Goal: Task Accomplishment & Management: Manage account settings

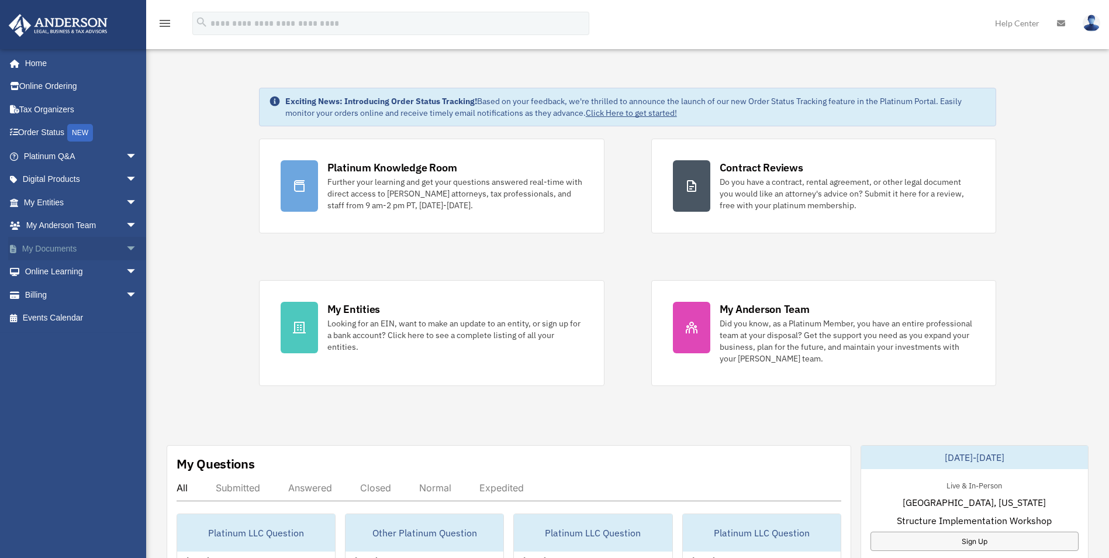
click at [47, 249] on link "My Documents arrow_drop_down" at bounding box center [81, 248] width 147 height 23
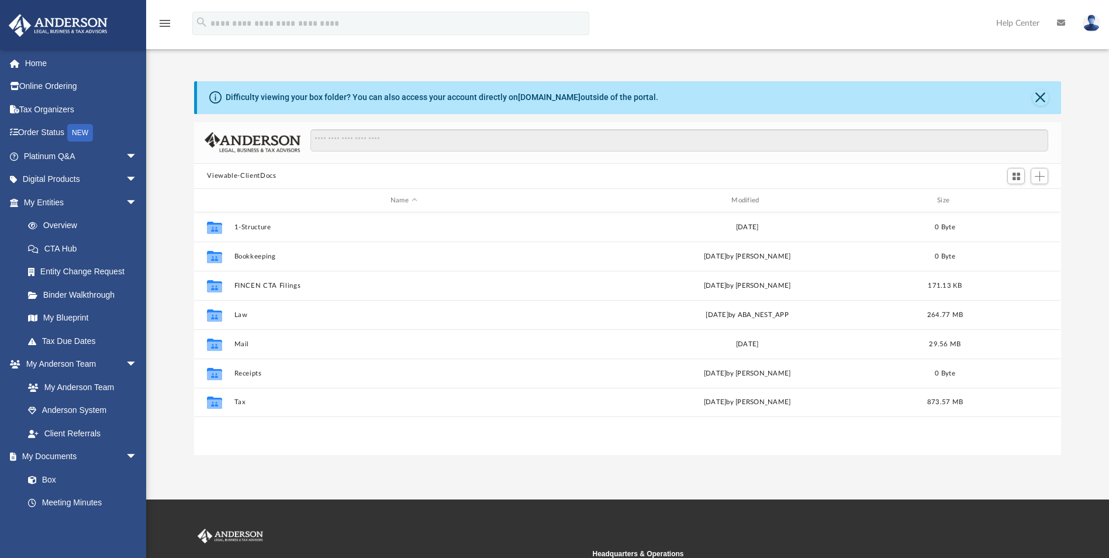
scroll to position [257, 858]
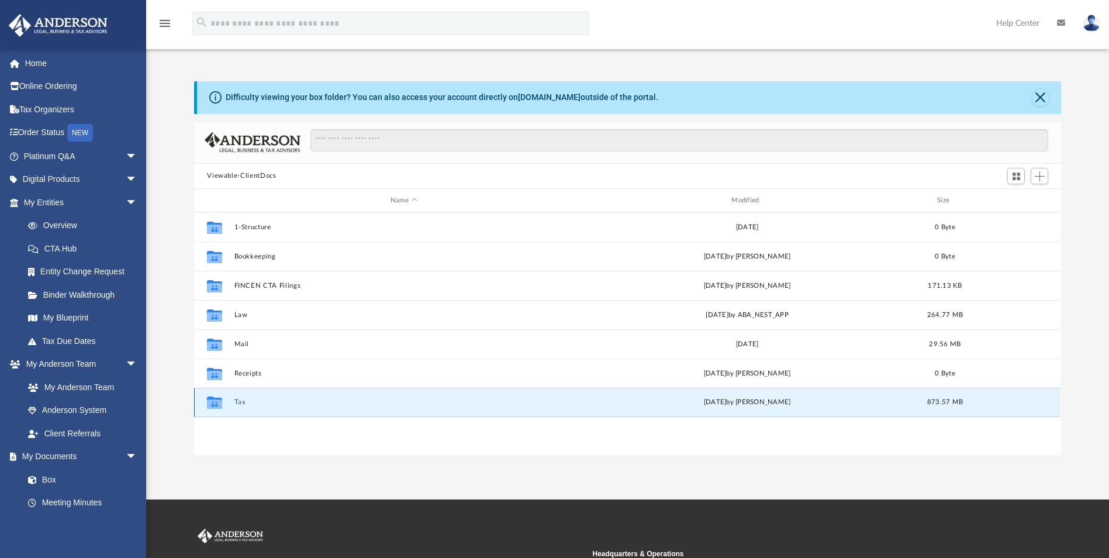
click at [244, 401] on button "Tax" at bounding box center [403, 403] width 339 height 8
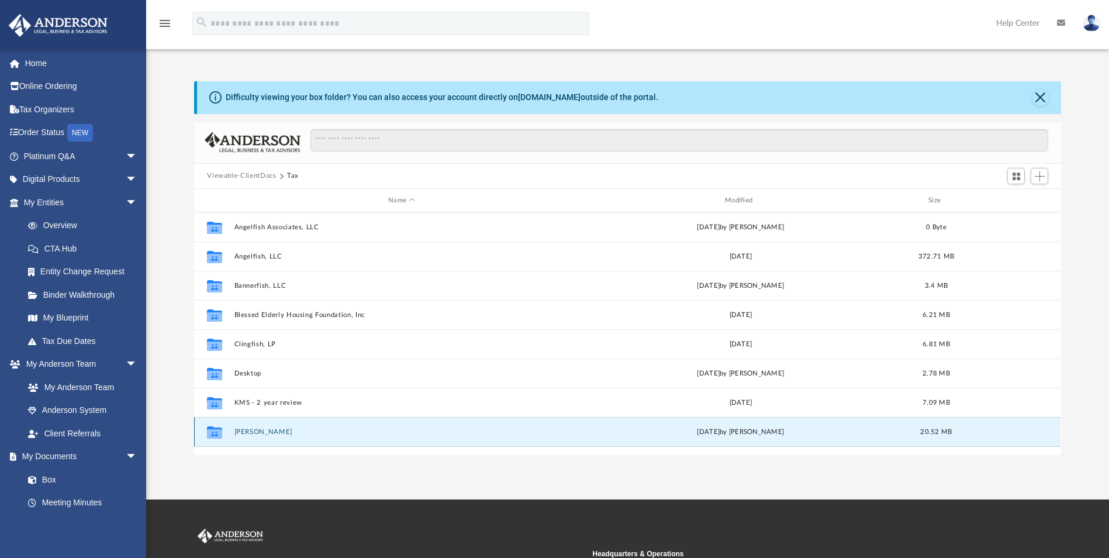
click at [254, 429] on button "Moore, Linda" at bounding box center [401, 432] width 334 height 8
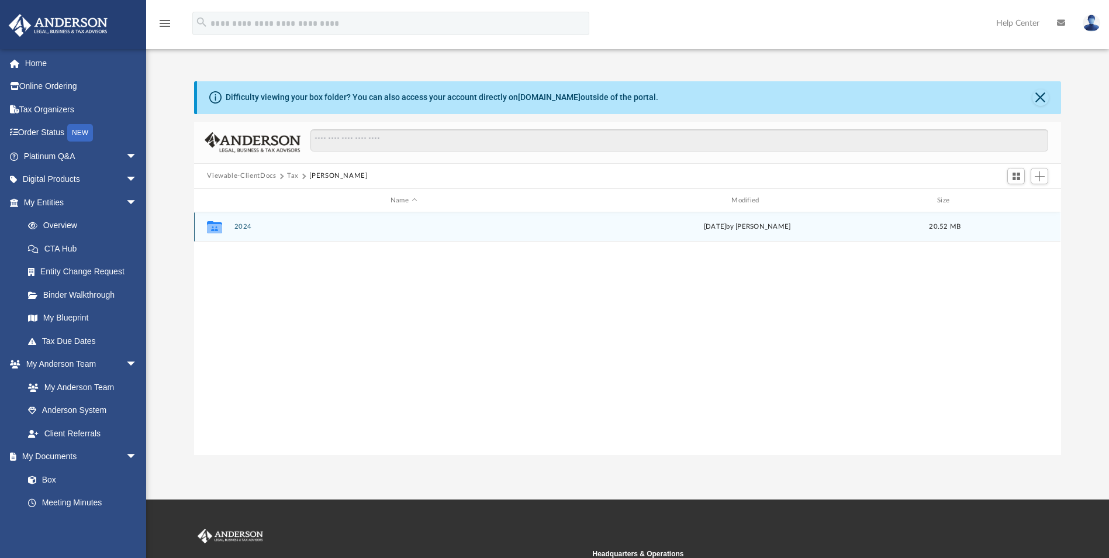
click at [251, 225] on button "2024" at bounding box center [403, 227] width 339 height 8
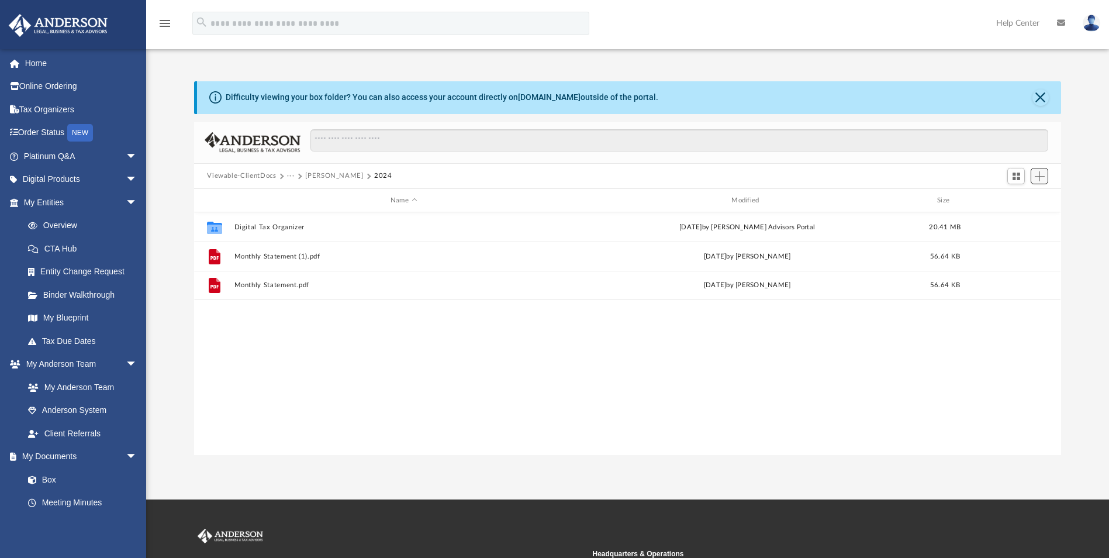
click at [1040, 178] on span "Add" at bounding box center [1040, 176] width 10 height 10
click at [1014, 199] on li "Upload" at bounding box center [1023, 200] width 37 height 12
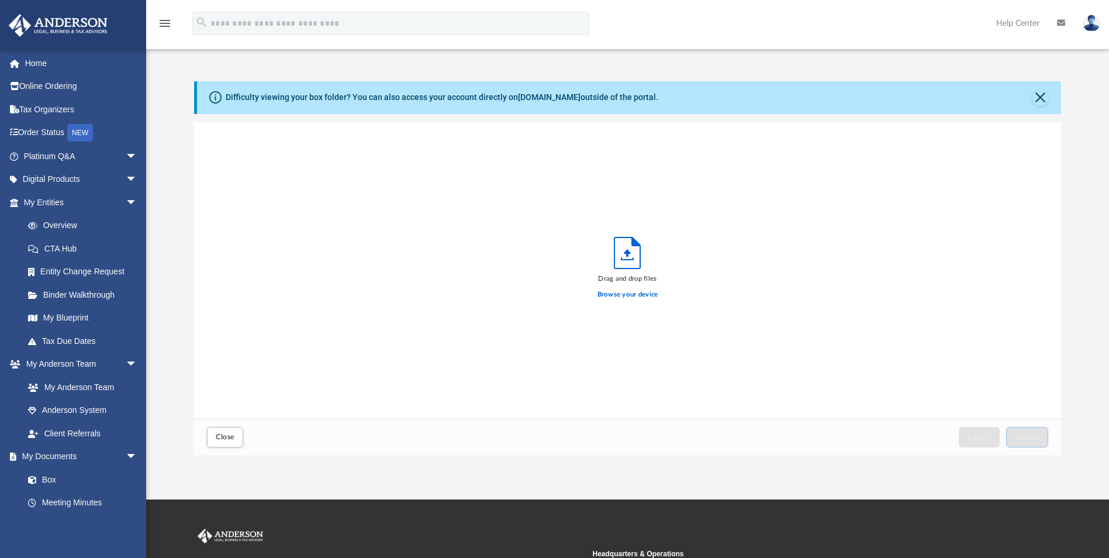
scroll to position [288, 858]
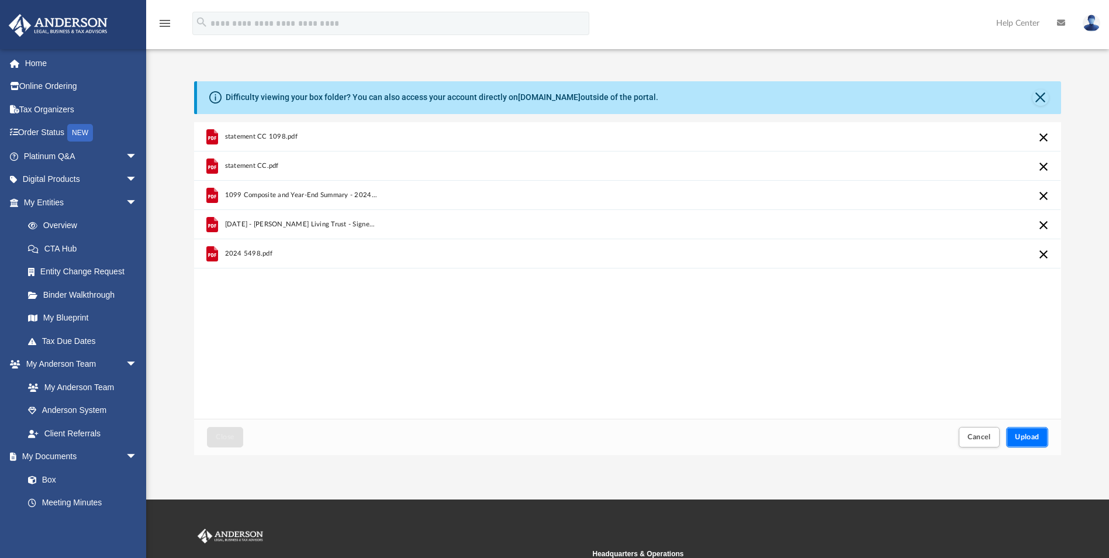
click at [1020, 437] on span "Upload" at bounding box center [1027, 436] width 25 height 7
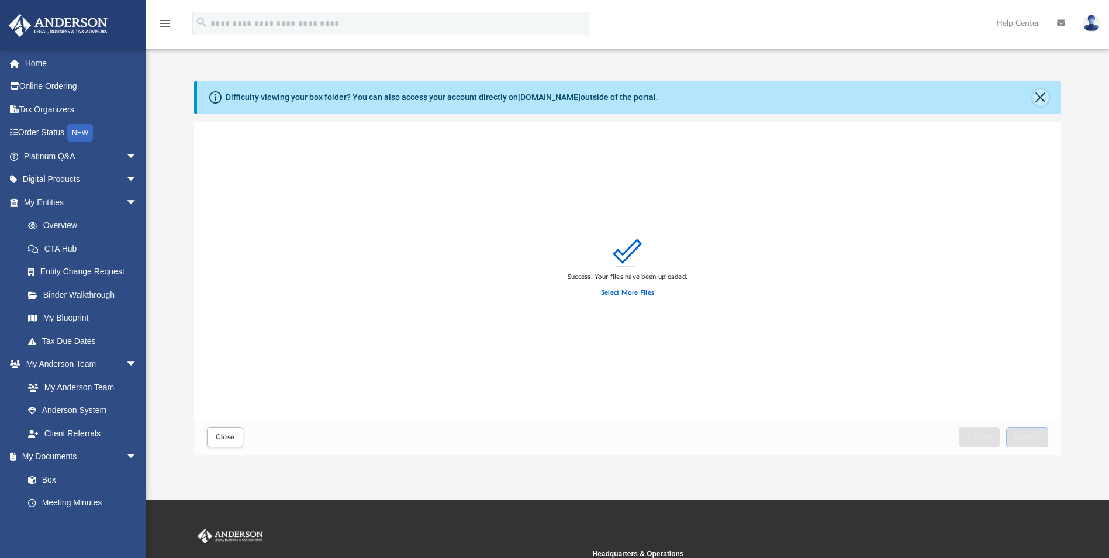
click at [1039, 91] on button "Close" at bounding box center [1041, 97] width 16 height 16
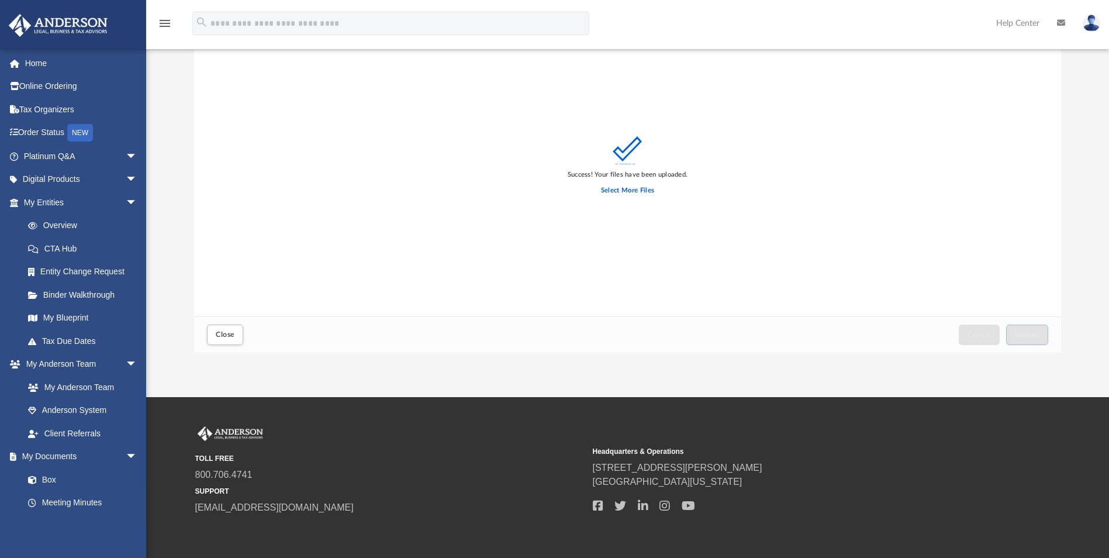
scroll to position [0, 0]
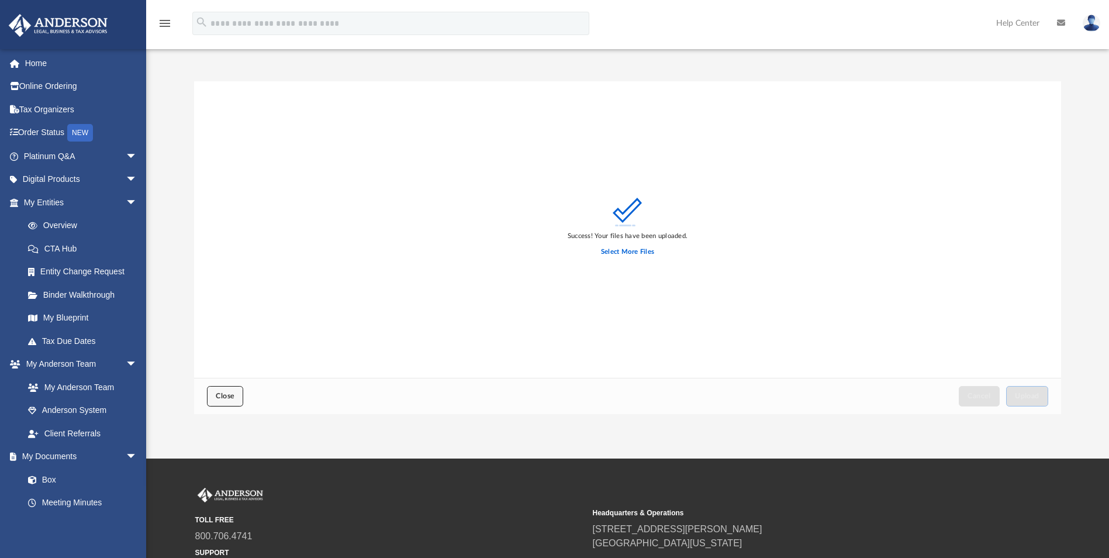
click at [225, 394] on span "Close" at bounding box center [225, 395] width 19 height 7
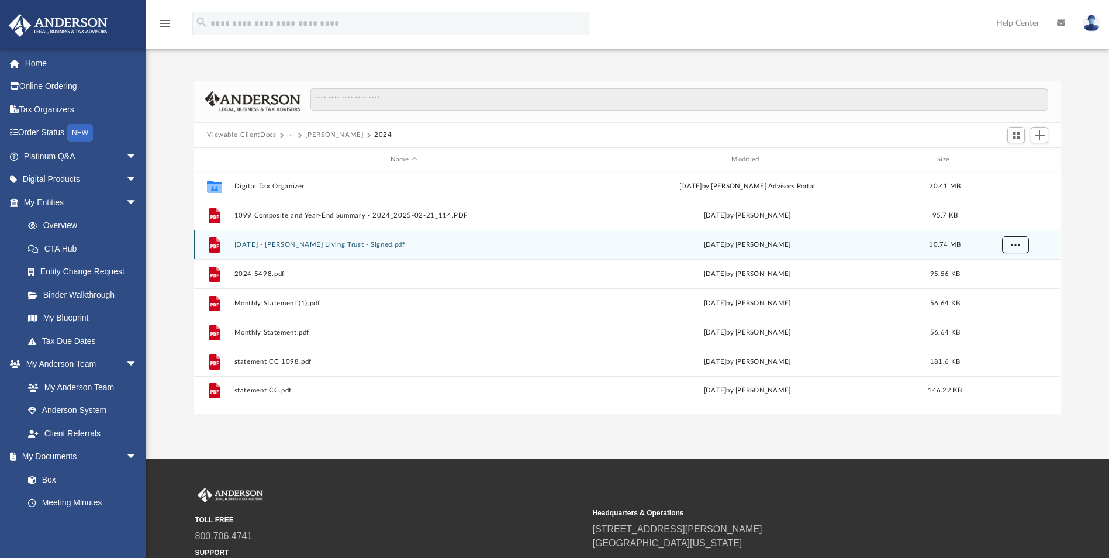
click at [1021, 246] on button "More options" at bounding box center [1015, 245] width 27 height 18
